Goal: Contribute content

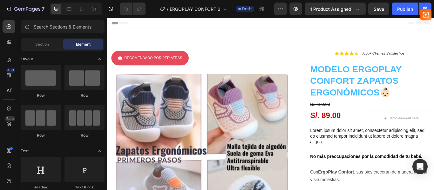
radio input "false"
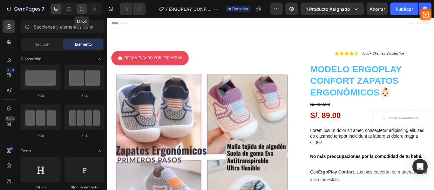
click at [85, 8] on icon at bounding box center [82, 9] width 6 height 6
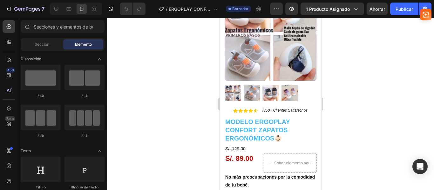
scroll to position [142, 0]
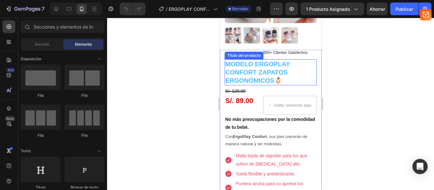
click at [292, 61] on h1 "Modelo ERGOPLAY Confort Zapatos Ergonómicos👶🏻" at bounding box center [270, 72] width 92 height 26
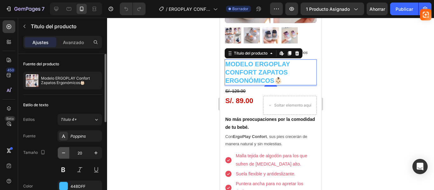
click at [65, 153] on icon "button" at bounding box center [63, 153] width 3 height 1
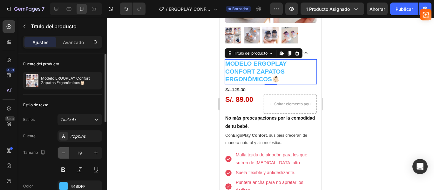
click at [65, 153] on icon "button" at bounding box center [63, 153] width 3 height 1
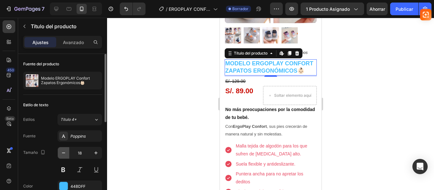
click at [65, 153] on icon "button" at bounding box center [63, 153] width 3 height 1
type input "17"
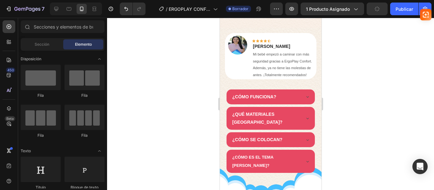
scroll to position [634, 0]
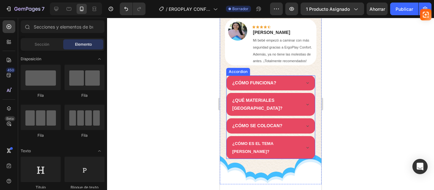
click at [295, 89] on div "¿CÓMO FUNCIONA?" at bounding box center [270, 83] width 88 height 15
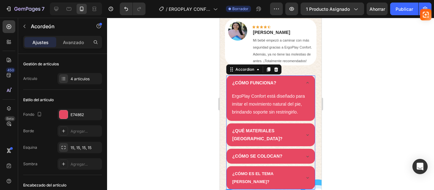
click at [305, 86] on icon at bounding box center [307, 82] width 5 height 5
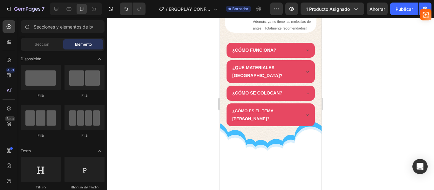
scroll to position [612, 0]
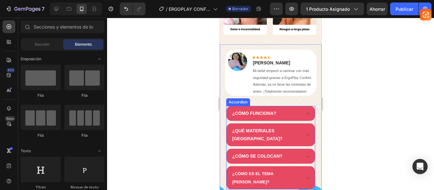
click at [286, 113] on div "¿CÓMO FUNCIONA?" at bounding box center [265, 114] width 69 height 10
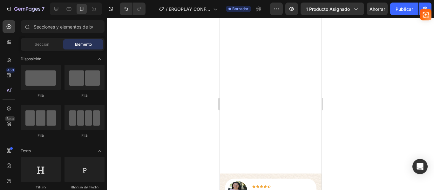
scroll to position [634, 0]
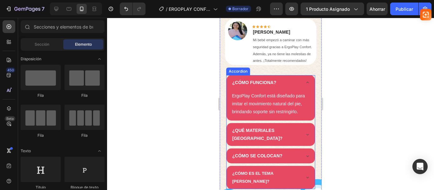
click at [228, 89] on div "¿CÓMO FUNCIONA?" at bounding box center [270, 82] width 88 height 15
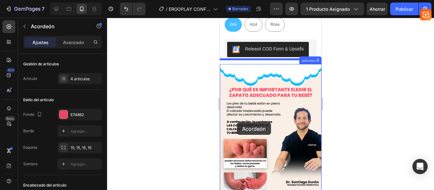
scroll to position [417, 0]
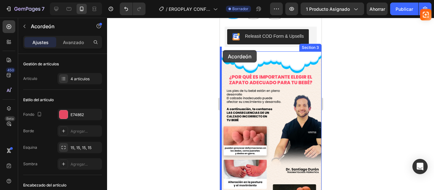
drag, startPoint x: 230, startPoint y: 76, endPoint x: 223, endPoint y: 50, distance: 26.8
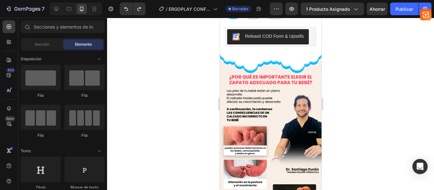
scroll to position [400, 0]
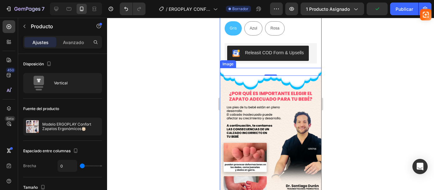
click at [251, 78] on img at bounding box center [271, 158] width 102 height 181
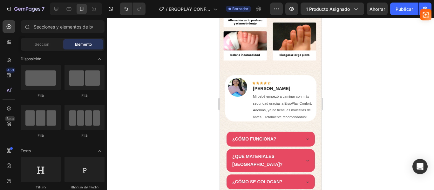
scroll to position [606, 0]
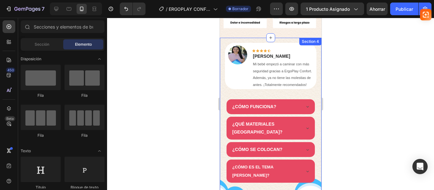
click at [303, 94] on div "Image Icon Icon Icon Icon Icon Row [PERSON_NAME] Text block Mi bebé empezó a ca…" at bounding box center [271, 123] width 102 height 171
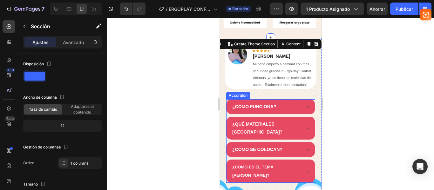
click at [307, 113] on div "¿CÓMO FUNCIONA? ¿QUÉ MATERIALES [GEOGRAPHIC_DATA]? ¿CÓMO SE COLOCAN? ¿CÓMO ES E…" at bounding box center [270, 142] width 89 height 84
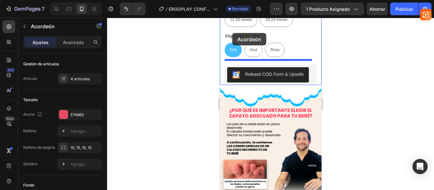
scroll to position [333, 0]
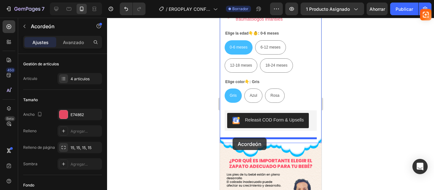
drag, startPoint x: 230, startPoint y: 93, endPoint x: 232, endPoint y: 138, distance: 44.6
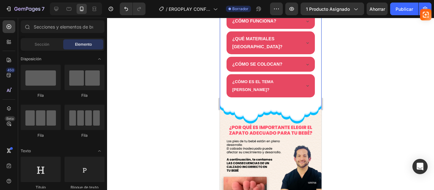
scroll to position [468, 0]
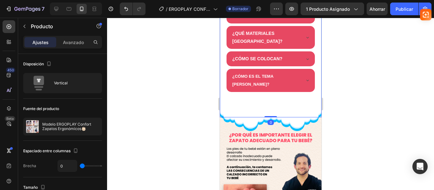
drag, startPoint x: 269, startPoint y: 105, endPoint x: 269, endPoint y: 102, distance: 3.5
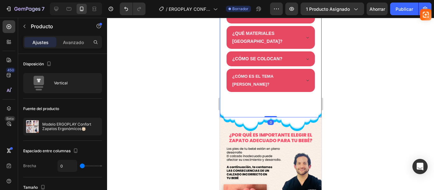
drag, startPoint x: 270, startPoint y: 104, endPoint x: 271, endPoint y: 85, distance: 19.4
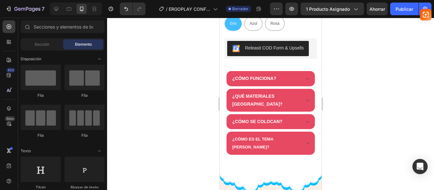
scroll to position [427, 0]
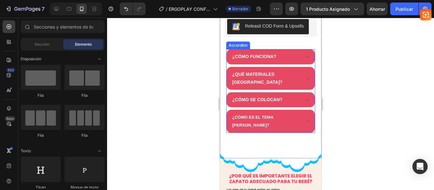
click at [305, 76] on icon at bounding box center [307, 78] width 5 height 5
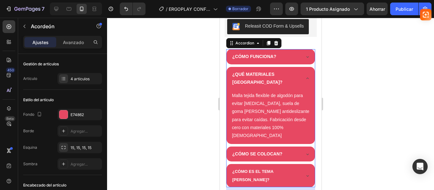
click at [279, 72] on strong "¿QUÉ MATERIALES [GEOGRAPHIC_DATA]?" at bounding box center [257, 78] width 50 height 13
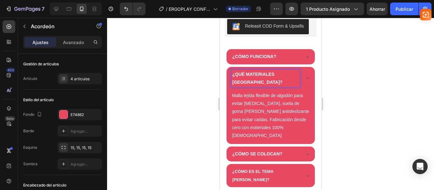
click at [280, 72] on strong "¿QUÉ MATERIALES [GEOGRAPHIC_DATA]?" at bounding box center [257, 78] width 50 height 13
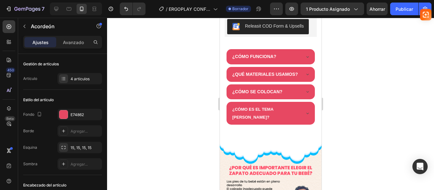
click at [305, 74] on icon at bounding box center [307, 74] width 5 height 5
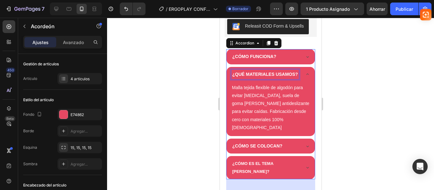
click at [286, 73] on p "¿QUÉ MATERIALES USAMOS?" at bounding box center [265, 75] width 66 height 8
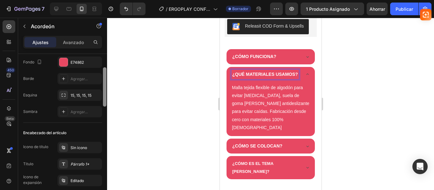
scroll to position [0, 0]
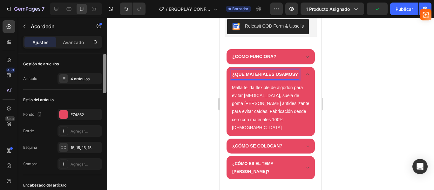
drag, startPoint x: 104, startPoint y: 72, endPoint x: 107, endPoint y: 60, distance: 12.1
click at [107, 60] on div at bounding box center [104, 131] width 5 height 155
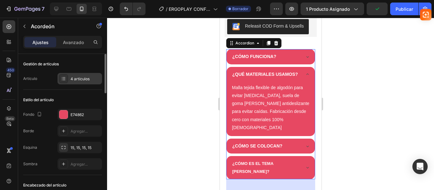
click at [88, 79] on font "4 artículos" at bounding box center [80, 79] width 19 height 5
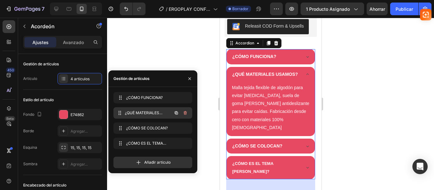
click at [149, 111] on font "¿QUÉ MATERIALES USAMOS?" at bounding box center [144, 116] width 38 height 10
click at [149, 112] on font "¿QUÉ MATERIALES USAMOS?" at bounding box center [144, 116] width 38 height 10
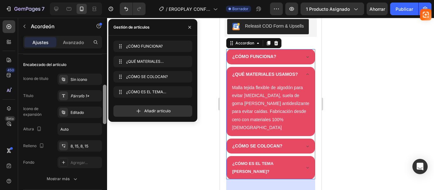
drag, startPoint x: 106, startPoint y: 84, endPoint x: 106, endPoint y: 114, distance: 29.9
click at [106, 114] on div at bounding box center [104, 104] width 3 height 39
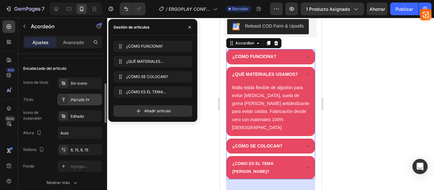
click at [90, 100] on div "Párrafo 1*" at bounding box center [86, 100] width 30 height 6
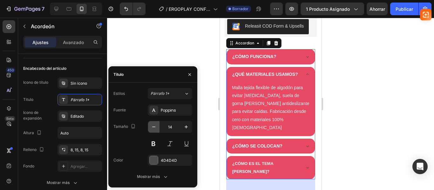
click at [154, 127] on icon "button" at bounding box center [153, 127] width 3 height 1
type input "13"
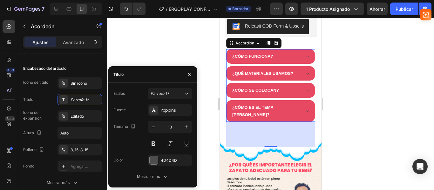
click at [297, 52] on div "¿CÓMO FUNCIONA?" at bounding box center [270, 56] width 88 height 14
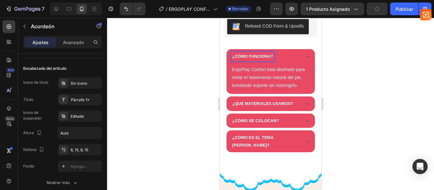
click at [257, 54] on strong "¿CÓMO FUNCIONA?" at bounding box center [252, 56] width 41 height 5
click at [270, 54] on strong "¿CÓMO FUNCIONA?" at bounding box center [252, 56] width 41 height 5
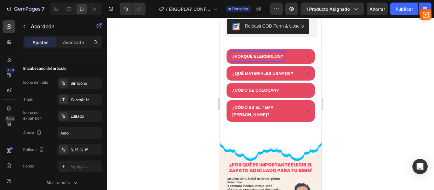
click at [306, 90] on icon at bounding box center [307, 90] width 3 height 1
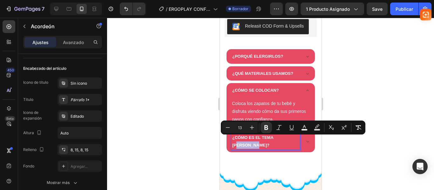
click at [291, 135] on p "¿CÓMO ES EL TEMA [PERSON_NAME]?" at bounding box center [265, 141] width 67 height 15
click at [305, 139] on icon at bounding box center [307, 141] width 5 height 5
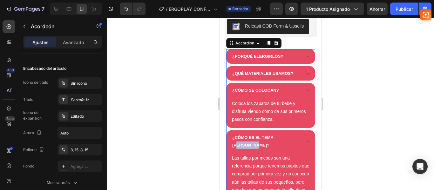
click at [305, 139] on icon at bounding box center [307, 141] width 5 height 5
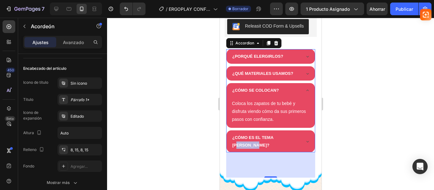
click at [292, 134] on p "¿CÓMO ES EL TEMA [PERSON_NAME]?" at bounding box center [265, 141] width 67 height 15
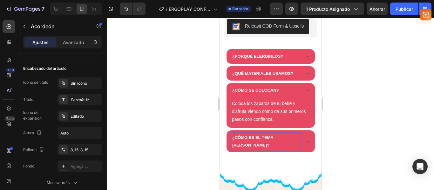
click at [301, 131] on div "¿CÓMO ES EL TEMA [PERSON_NAME]?" at bounding box center [270, 142] width 88 height 22
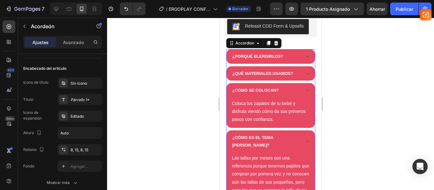
click at [301, 131] on div "¿CÓMO ES EL TEMA [PERSON_NAME]?" at bounding box center [270, 142] width 88 height 22
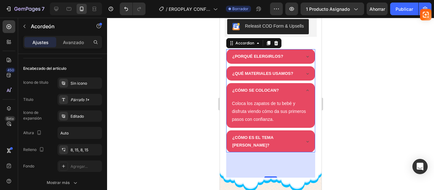
click at [306, 90] on icon at bounding box center [307, 90] width 3 height 1
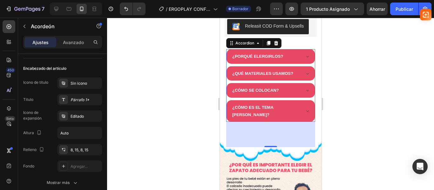
click at [301, 114] on div "¿CÓMO ES EL TEMA [PERSON_NAME]?" at bounding box center [270, 111] width 88 height 22
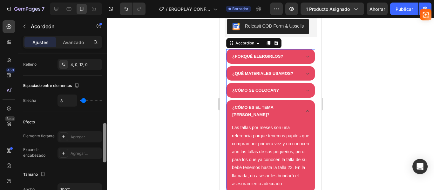
drag, startPoint x: 107, startPoint y: 91, endPoint x: 106, endPoint y: 87, distance: 3.6
click at [106, 87] on div at bounding box center [104, 131] width 5 height 155
click at [105, 84] on div at bounding box center [104, 131] width 5 height 155
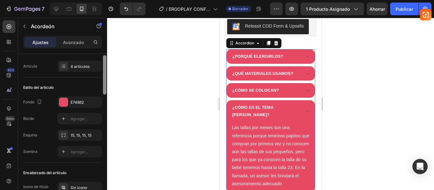
scroll to position [0, 0]
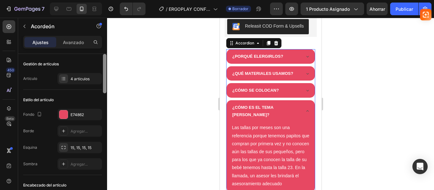
drag, startPoint x: 105, startPoint y: 84, endPoint x: 105, endPoint y: 49, distance: 35.6
click at [105, 49] on div "Ajustes Avanzado Gestión de artículos Artículo 4 artículos Estilo del artículo …" at bounding box center [62, 122] width 89 height 173
click at [86, 78] on font "4 artículos" at bounding box center [80, 79] width 19 height 5
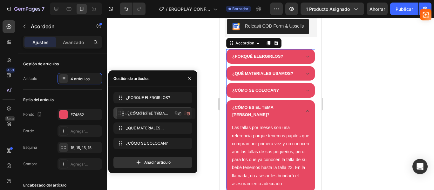
drag, startPoint x: 118, startPoint y: 145, endPoint x: 121, endPoint y: 115, distance: 30.1
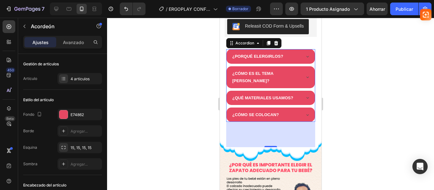
click at [305, 75] on icon at bounding box center [307, 77] width 5 height 5
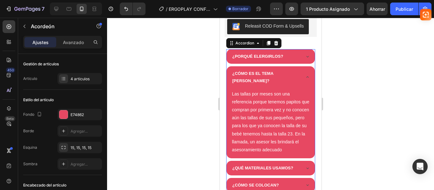
click at [305, 75] on icon at bounding box center [307, 77] width 5 height 5
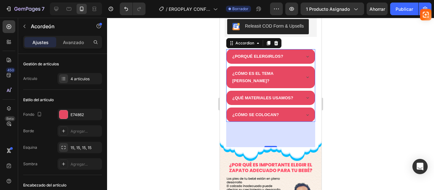
click at [299, 69] on div "¿CÓMO ES EL TEMA [PERSON_NAME]?" at bounding box center [270, 77] width 88 height 22
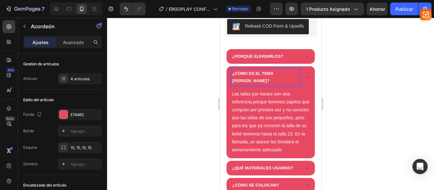
click at [278, 70] on p "¿CÓMO ES EL TEMA [PERSON_NAME]?" at bounding box center [265, 77] width 67 height 15
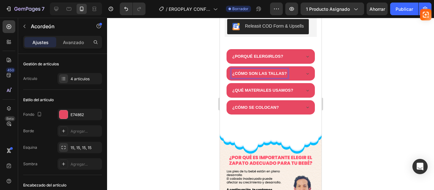
click at [305, 88] on icon at bounding box center [307, 90] width 5 height 5
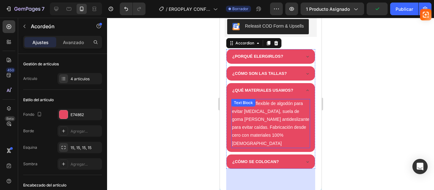
click at [265, 107] on p "Malla tejida flexible de algodón para evitar [MEDICAL_DATA], suela de goma [PER…" at bounding box center [271, 124] width 78 height 48
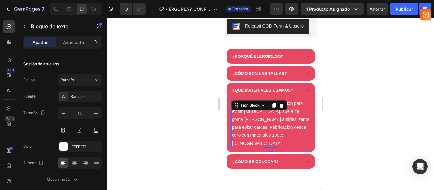
click at [263, 108] on p "Malla tejida flexible de algodón para evitar [MEDICAL_DATA], suela de goma [PER…" at bounding box center [271, 124] width 78 height 48
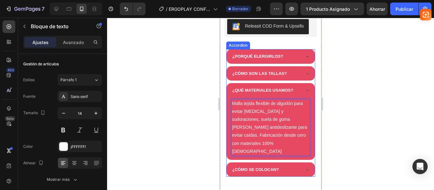
click at [305, 88] on icon at bounding box center [307, 90] width 5 height 5
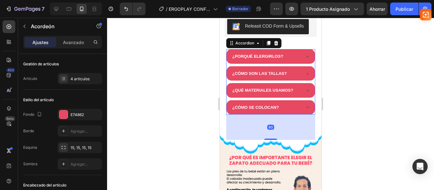
click at [305, 54] on icon at bounding box center [307, 56] width 5 height 5
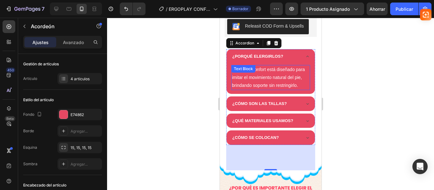
click at [263, 90] on p "ErgoPlay Confort está diseñado para imitar el movimiento natural del pie, brind…" at bounding box center [271, 78] width 78 height 24
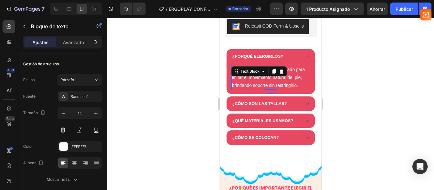
click at [257, 88] on p "ErgoPlay Confort está diseñado para imitar el movimiento natural del pie, brind…" at bounding box center [271, 78] width 78 height 24
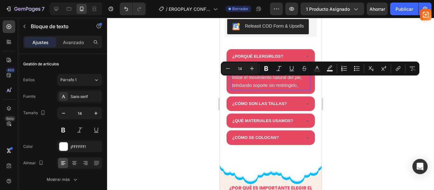
drag, startPoint x: 257, startPoint y: 88, endPoint x: 240, endPoint y: 82, distance: 18.1
click at [240, 82] on p "ErgoPlay Confort está diseñado para imitar el movimiento natural del pie, brind…" at bounding box center [271, 78] width 78 height 24
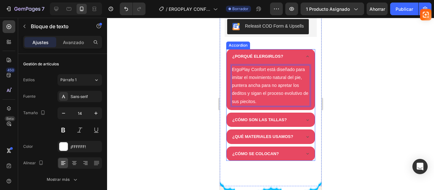
click at [305, 54] on icon at bounding box center [307, 56] width 5 height 5
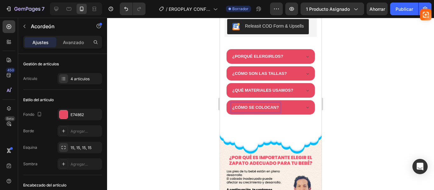
click at [274, 105] on strong "¿CÓMO SE COLOCAN?" at bounding box center [255, 107] width 47 height 5
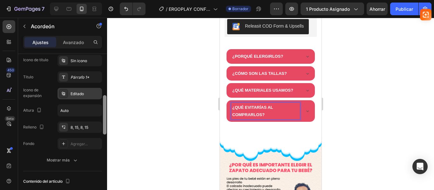
drag, startPoint x: 106, startPoint y: 69, endPoint x: 101, endPoint y: 99, distance: 30.8
click at [102, 100] on div "Gestión de artículos Artículo 4 artículos Estilo del artículo Fondo E74862 Bord…" at bounding box center [62, 131] width 89 height 155
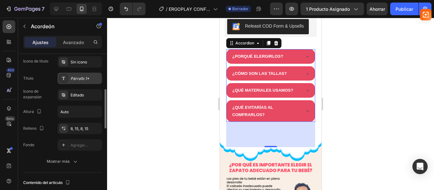
click at [84, 78] on font "Párrafo 1*" at bounding box center [80, 78] width 19 height 5
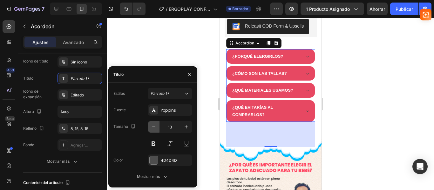
click at [155, 126] on icon "button" at bounding box center [154, 127] width 6 height 6
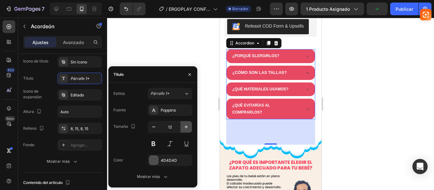
click at [185, 128] on icon "button" at bounding box center [186, 127] width 6 height 6
type input "13"
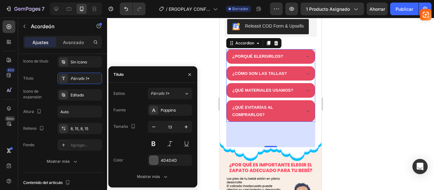
click at [305, 109] on icon at bounding box center [307, 111] width 5 height 5
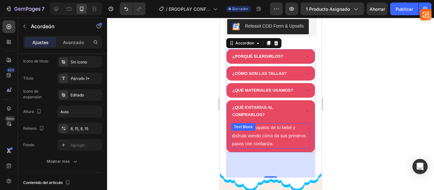
click at [257, 132] on span "Coloca los zapatos de tu bebé y disfruta viendo cómo da sus primeros pasos con …" at bounding box center [269, 135] width 74 height 21
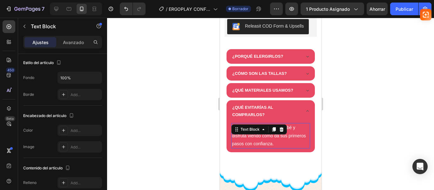
scroll to position [0, 0]
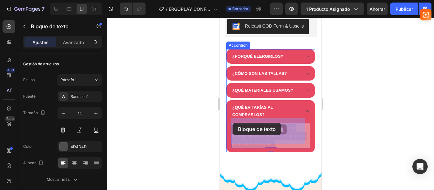
drag, startPoint x: 296, startPoint y: 139, endPoint x: 233, endPoint y: 123, distance: 65.6
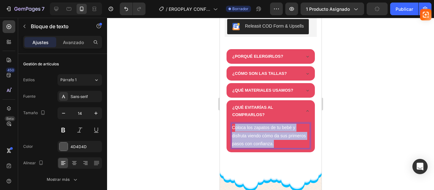
drag, startPoint x: 293, startPoint y: 140, endPoint x: 234, endPoint y: 125, distance: 60.9
click at [234, 125] on p "Coloca los zapatos de tu bebé y disfruta viendo cómo da sus primeros pasos con …" at bounding box center [271, 136] width 78 height 24
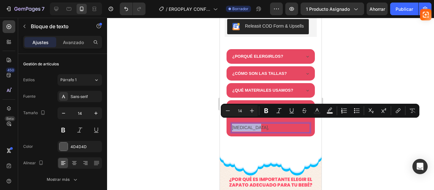
drag, startPoint x: 252, startPoint y: 122, endPoint x: 231, endPoint y: 123, distance: 21.0
click at [231, 123] on div "[MEDICAL_DATA]," at bounding box center [270, 127] width 79 height 9
click at [331, 112] on icon "Barra de herramientas contextual del editor" at bounding box center [330, 111] width 6 height 6
type input "000000"
type input "77"
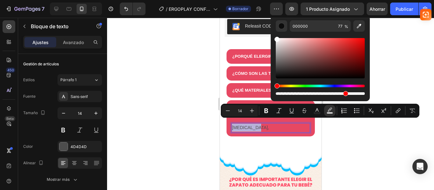
type input "FFFFFF"
drag, startPoint x: 276, startPoint y: 76, endPoint x: 271, endPoint y: 37, distance: 39.5
click at [271, 37] on div "FFFFFF 77 %" at bounding box center [320, 55] width 99 height 81
click at [240, 125] on span "[MEDICAL_DATA]," at bounding box center [250, 127] width 37 height 5
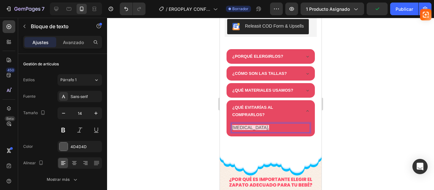
click at [259, 124] on p "[MEDICAL_DATA]," at bounding box center [271, 128] width 78 height 8
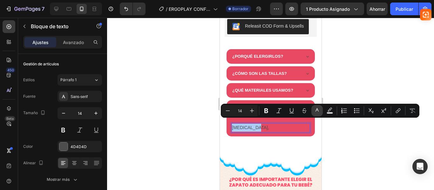
click at [319, 113] on rect "Barra de herramientas contextual del editor" at bounding box center [317, 114] width 6 height 2
type input "4D4D4D"
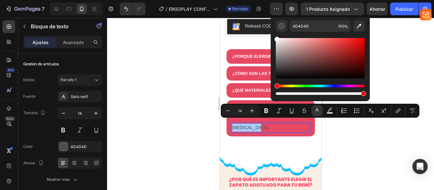
drag, startPoint x: 277, startPoint y: 67, endPoint x: 275, endPoint y: 37, distance: 29.6
click at [275, 37] on div "Barra de herramientas contextual del editor" at bounding box center [277, 39] width 5 height 5
type input "FFFFFF"
click at [252, 125] on span "[MEDICAL_DATA]," at bounding box center [250, 127] width 37 height 5
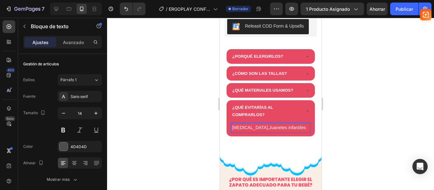
click at [251, 125] on span "[MEDICAL_DATA],Juanetes infantiles" at bounding box center [269, 127] width 74 height 5
click at [295, 124] on p "[MEDICAL_DATA], Juanetes infantiles" at bounding box center [271, 128] width 78 height 8
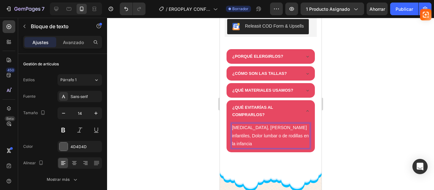
click at [271, 131] on span "[MEDICAL_DATA], [PERSON_NAME] infantiles, Dolor lumbar o de rodillas en la infa…" at bounding box center [270, 135] width 77 height 21
click at [300, 132] on p "[MEDICAL_DATA], Juanetes infantiles, Dolor lumbar o de espalda en la infancia" at bounding box center [271, 136] width 78 height 24
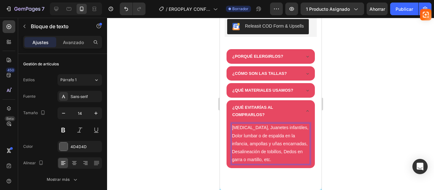
click at [329, 52] on div at bounding box center [270, 104] width 327 height 173
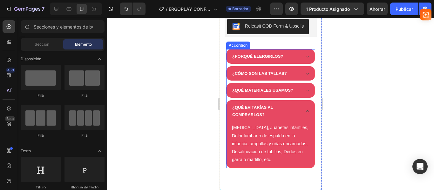
click at [305, 109] on icon at bounding box center [307, 111] width 5 height 5
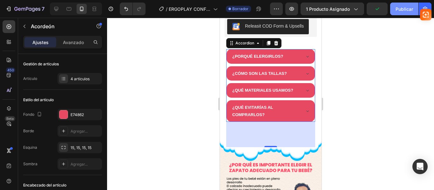
click at [397, 11] on font "Publicar" at bounding box center [404, 8] width 17 height 5
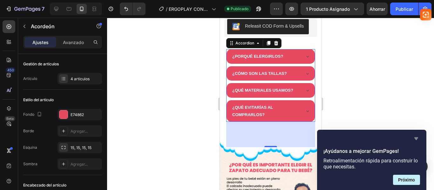
click at [417, 138] on icon "Ocultar encuesta" at bounding box center [417, 139] width 4 height 3
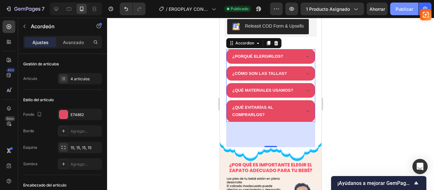
click at [402, 4] on button "Publicar" at bounding box center [404, 9] width 28 height 13
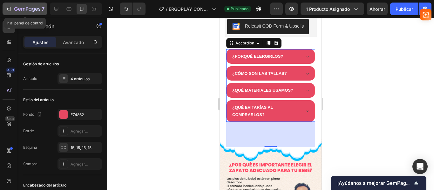
click at [5, 7] on button "7" at bounding box center [25, 9] width 45 height 13
